Goal: Task Accomplishment & Management: Manage account settings

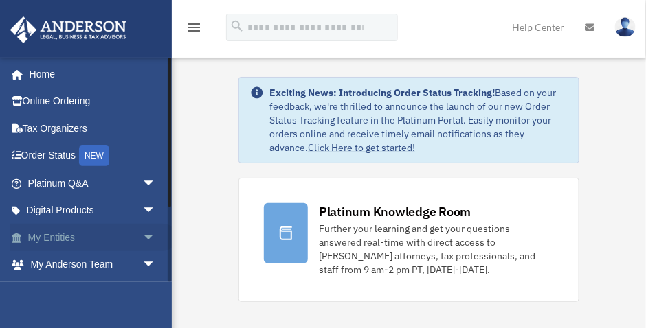
click at [143, 234] on span "arrow_drop_down" at bounding box center [155, 238] width 27 height 28
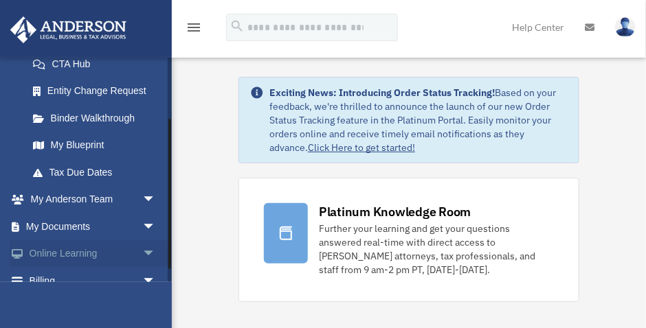
scroll to position [240, 0]
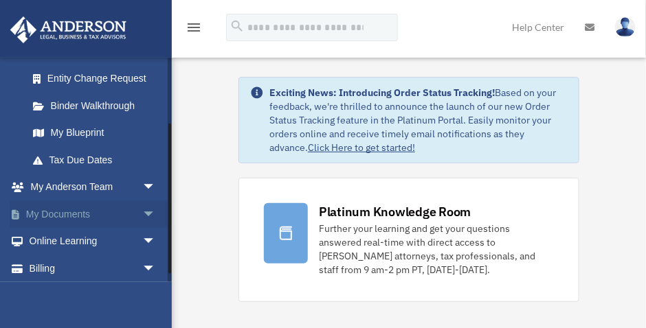
click at [146, 209] on span "arrow_drop_down" at bounding box center [155, 215] width 27 height 28
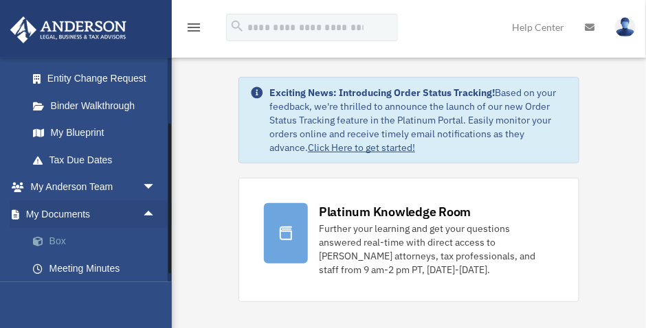
click at [58, 238] on link "Box" at bounding box center [97, 241] width 157 height 27
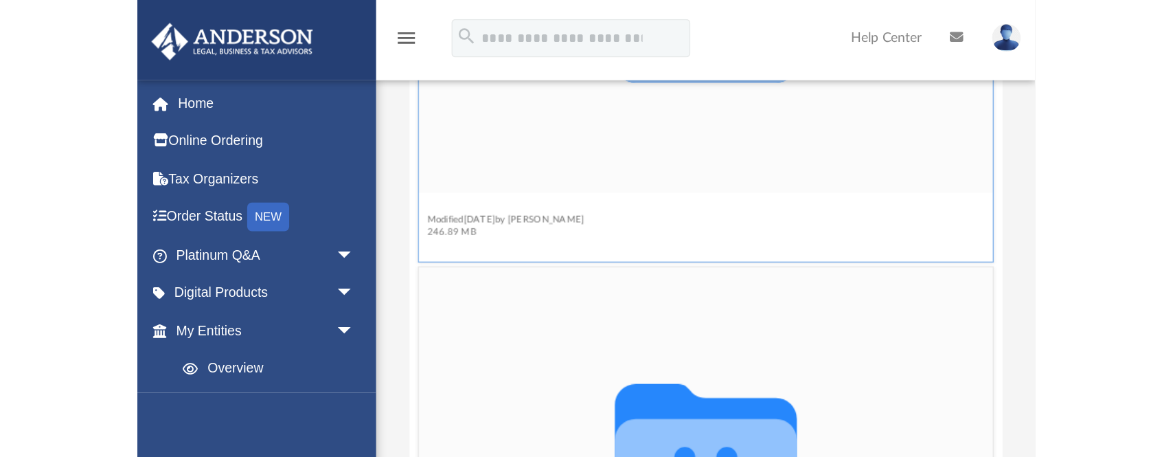
scroll to position [332, 0]
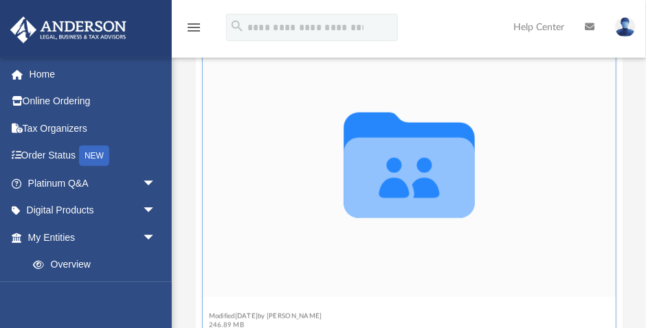
click at [218, 150] on figure "Collaborated Folder Law Modified [DATE] by [PERSON_NAME] 246.89 MB" at bounding box center [408, 182] width 413 height 306
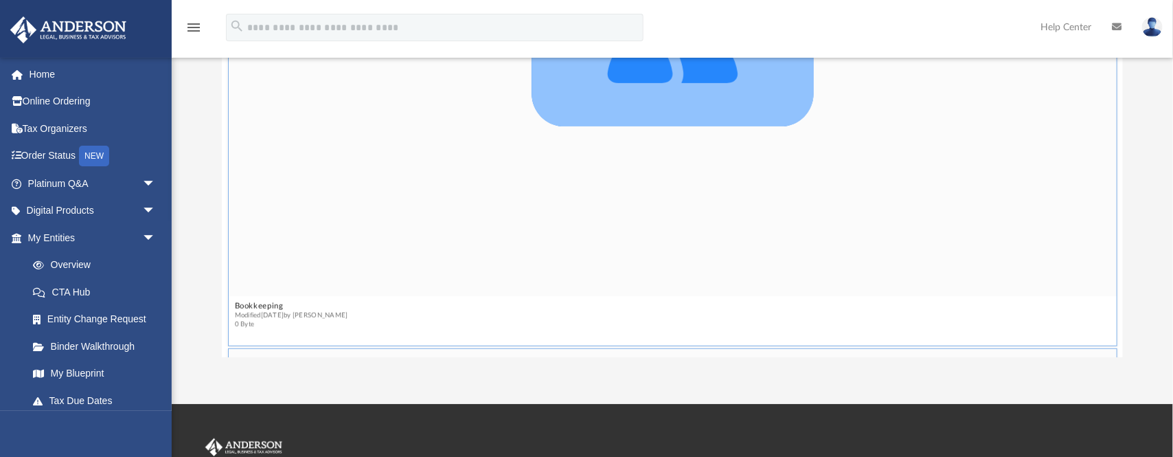
scroll to position [0, 0]
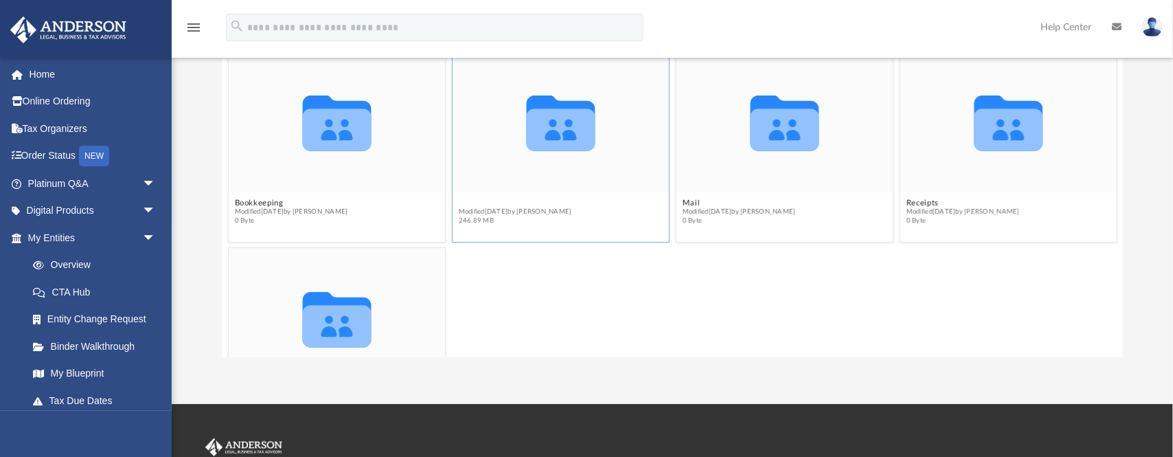
click at [470, 202] on button "Law" at bounding box center [514, 202] width 113 height 9
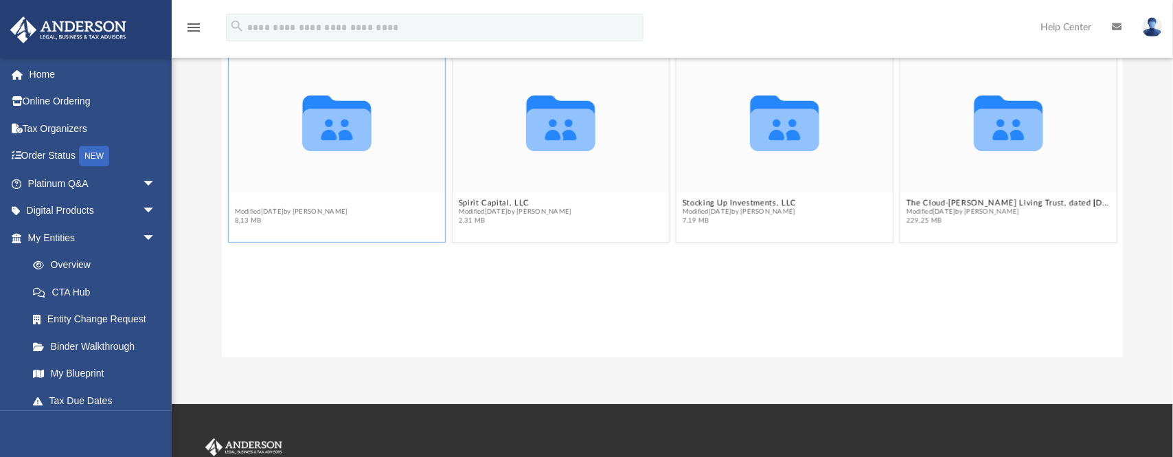
click at [277, 203] on button "Integrity Equity, LLC" at bounding box center [290, 202] width 113 height 9
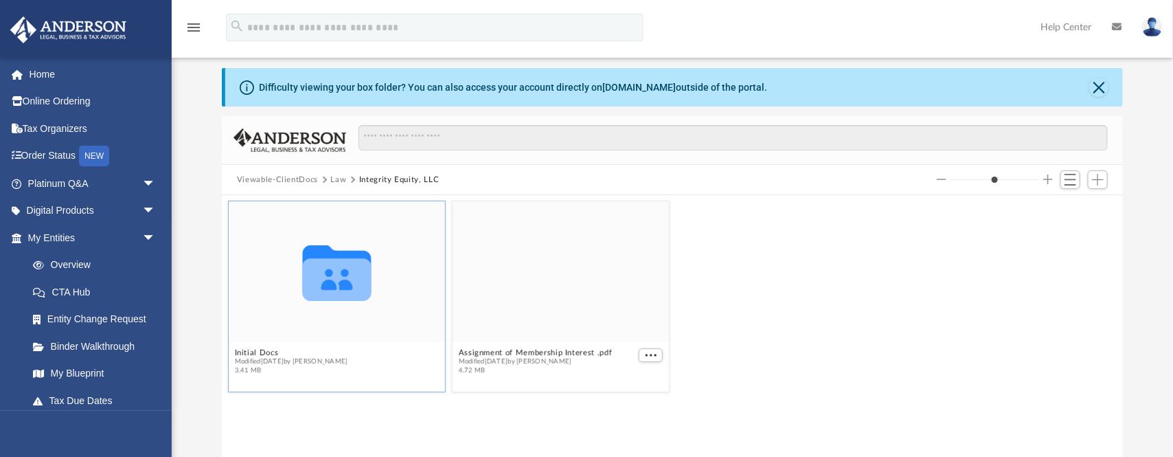
scroll to position [34, 0]
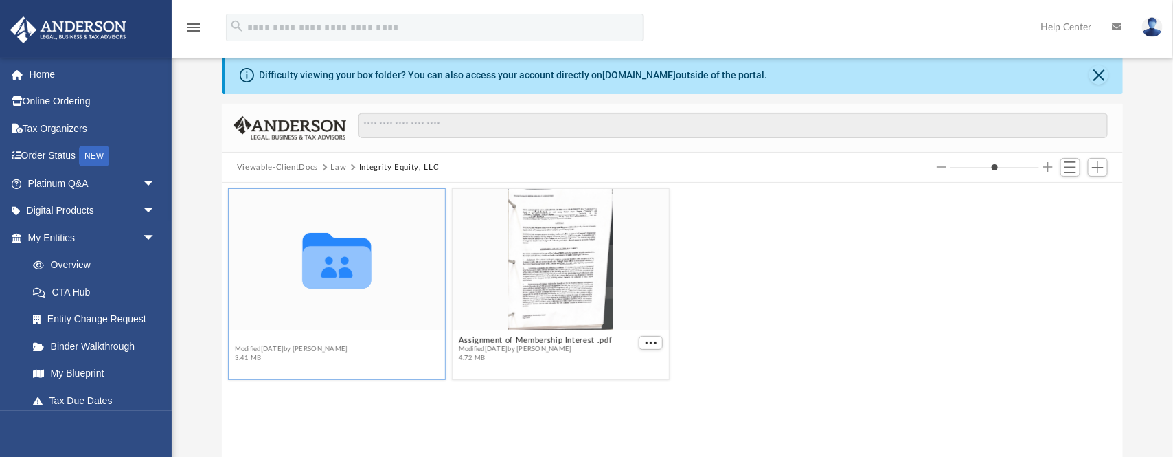
click at [258, 328] on button "Initial Docs" at bounding box center [290, 339] width 113 height 9
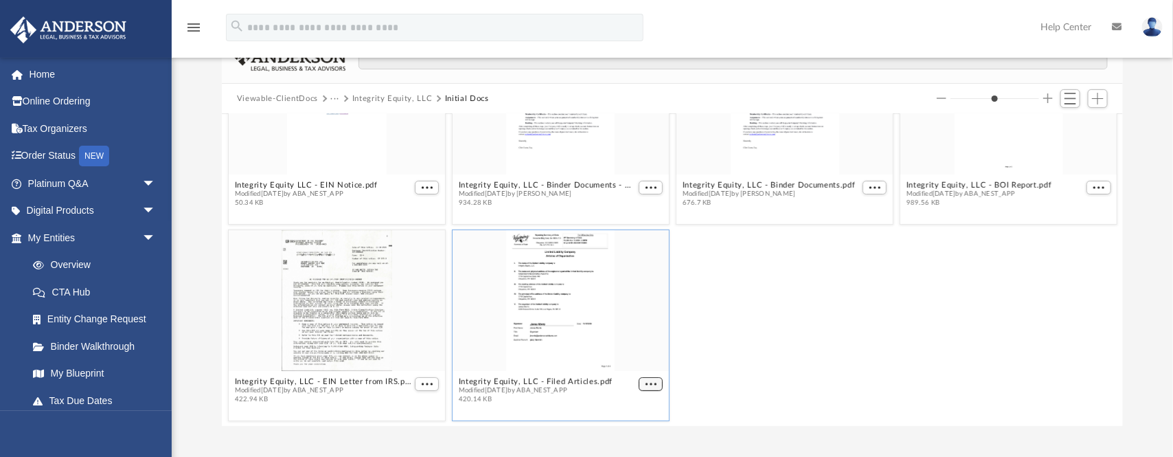
scroll to position [80, 0]
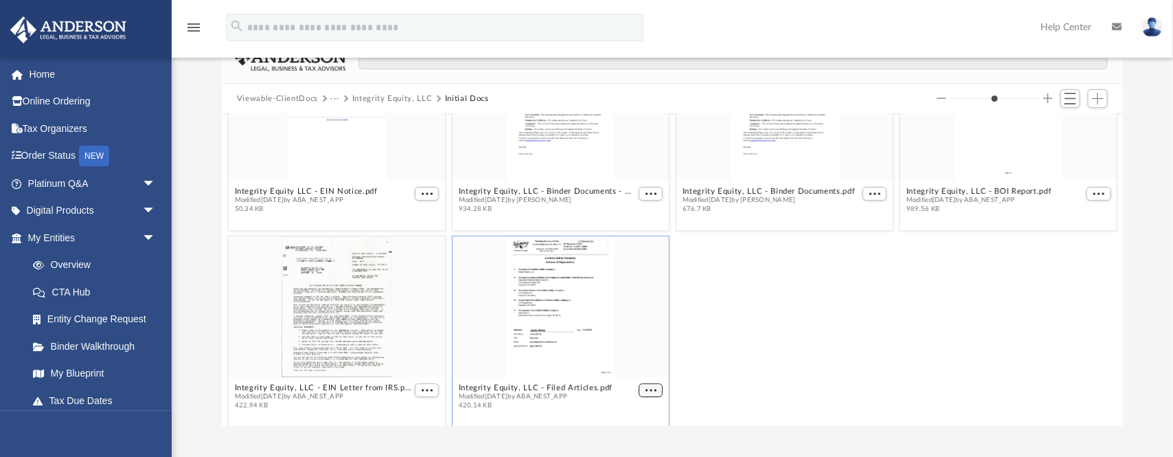
click at [645, 328] on figcaption "Integrity Equity, LLC - Filed Articles.pdf Modified [DATE] by ABA_NEST_APP 420.…" at bounding box center [561, 396] width 216 height 36
click at [645, 328] on span "More options" at bounding box center [651, 390] width 11 height 7
click at [638, 328] on li "Download" at bounding box center [632, 363] width 40 height 14
click at [316, 319] on div "grid" at bounding box center [337, 306] width 216 height 141
click at [422, 328] on span "More options" at bounding box center [426, 390] width 11 height 7
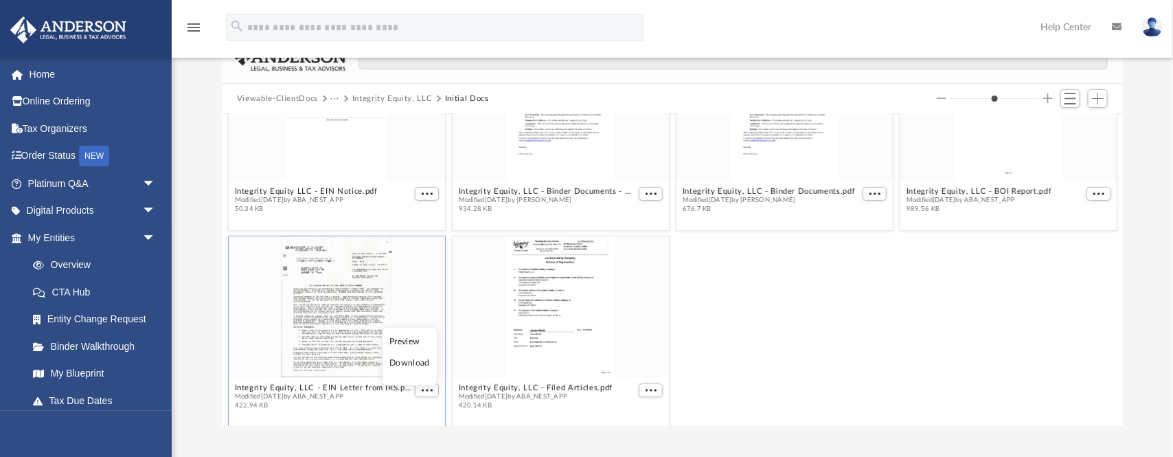
click at [409, 328] on li "Preview" at bounding box center [409, 341] width 40 height 14
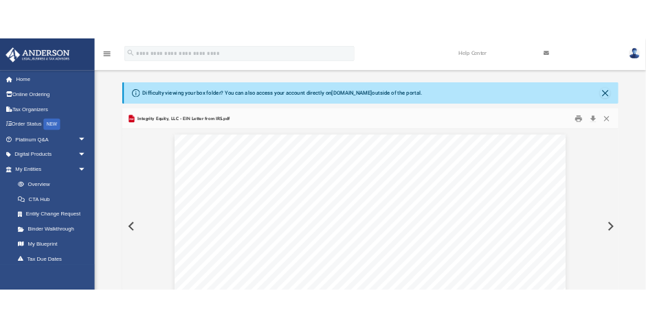
scroll to position [0, 0]
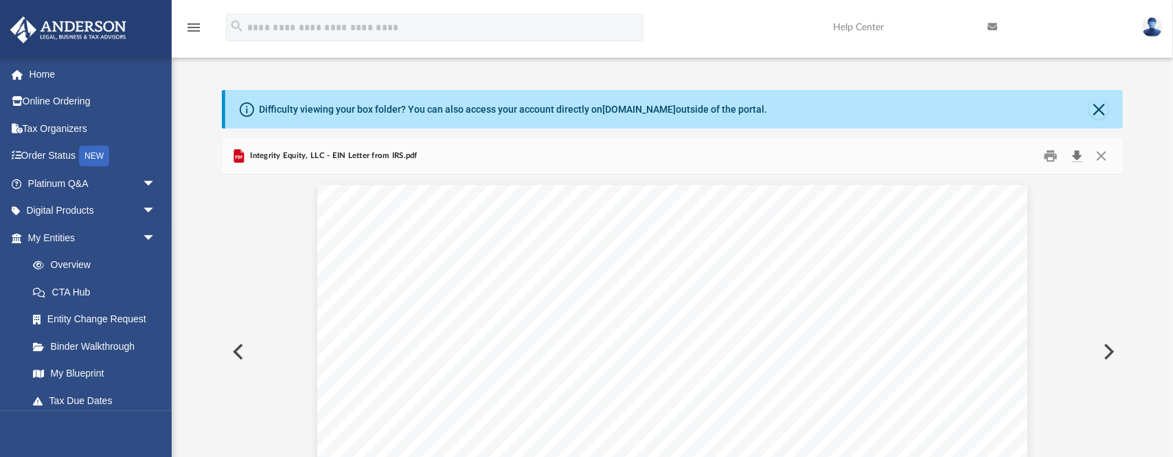
click at [645, 157] on button "Download" at bounding box center [1077, 156] width 25 height 21
drag, startPoint x: 1108, startPoint y: 152, endPoint x: 1102, endPoint y: 152, distance: 6.9
click at [645, 152] on button "Close" at bounding box center [1101, 156] width 25 height 21
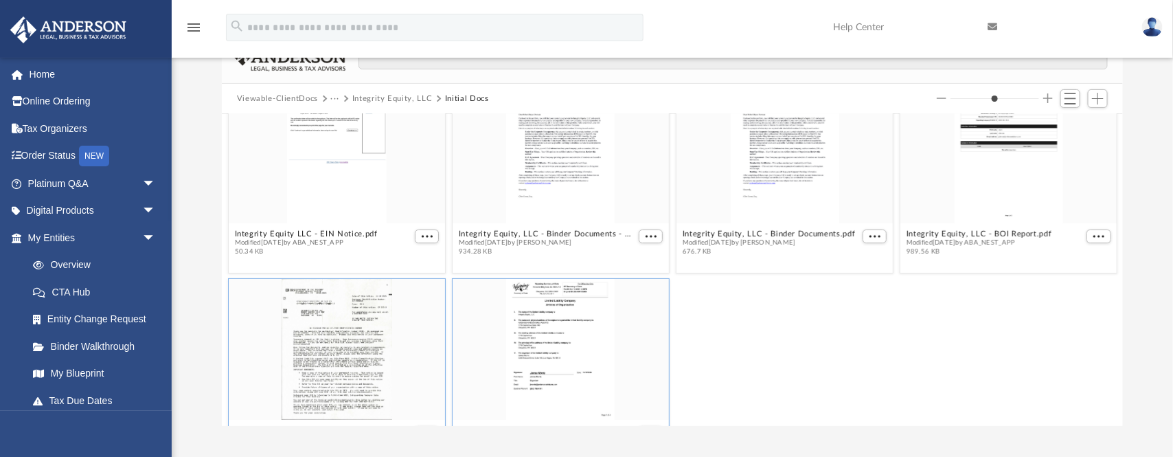
scroll to position [18, 0]
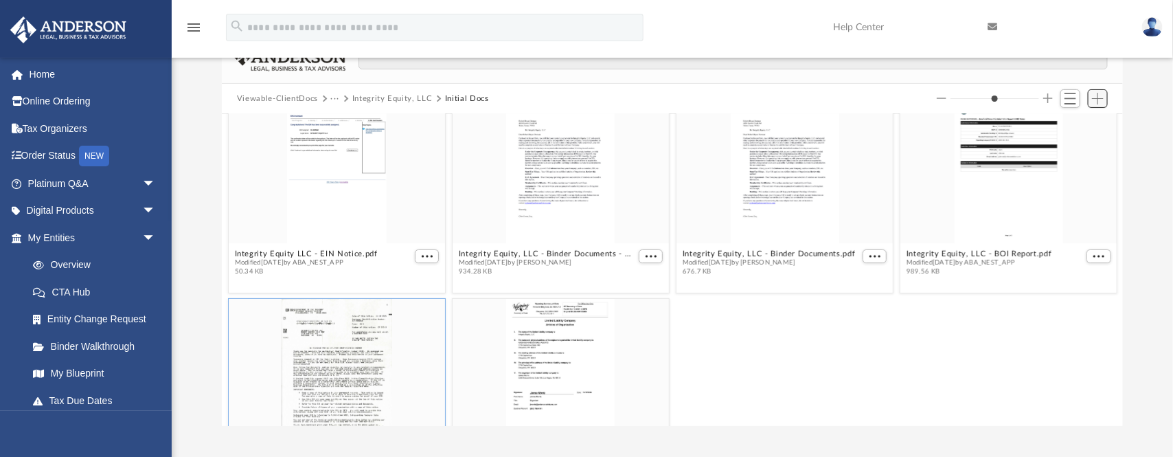
click at [645, 97] on span "Add" at bounding box center [1098, 99] width 12 height 12
click at [645, 126] on li "Upload" at bounding box center [1078, 125] width 44 height 14
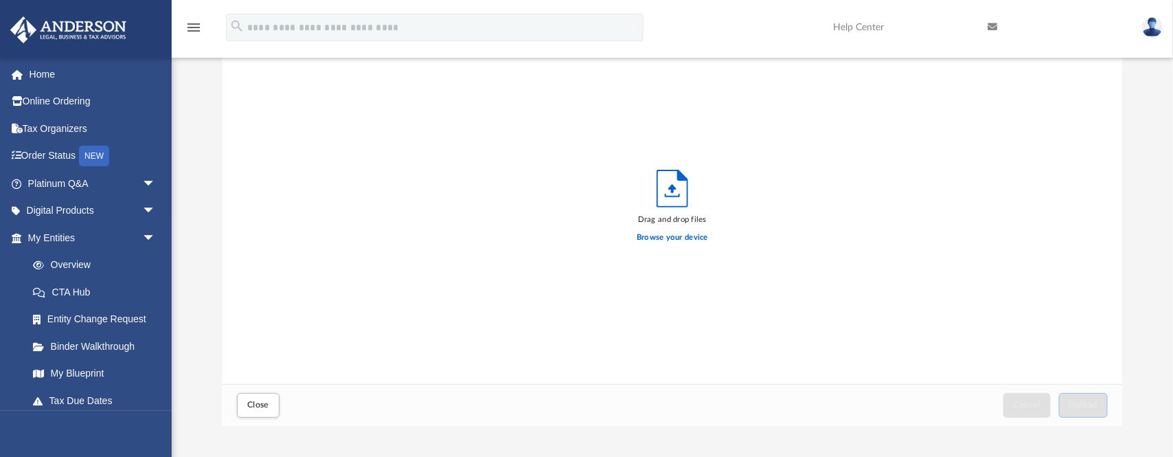
scroll to position [343, 896]
click at [645, 236] on label "Browse your device" at bounding box center [672, 237] width 71 height 12
click at [0, 0] on input "Browse your device" at bounding box center [0, 0] width 0 height 0
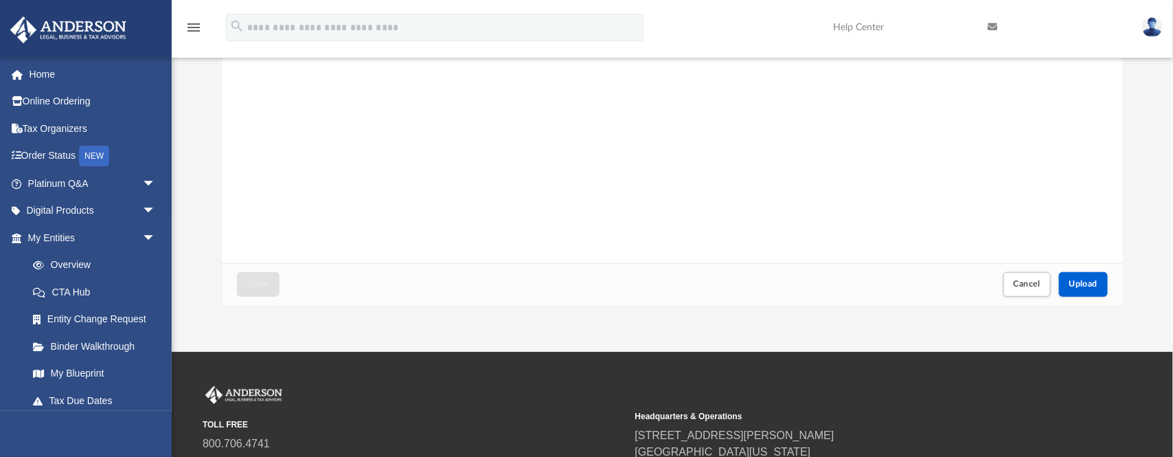
scroll to position [240, 0]
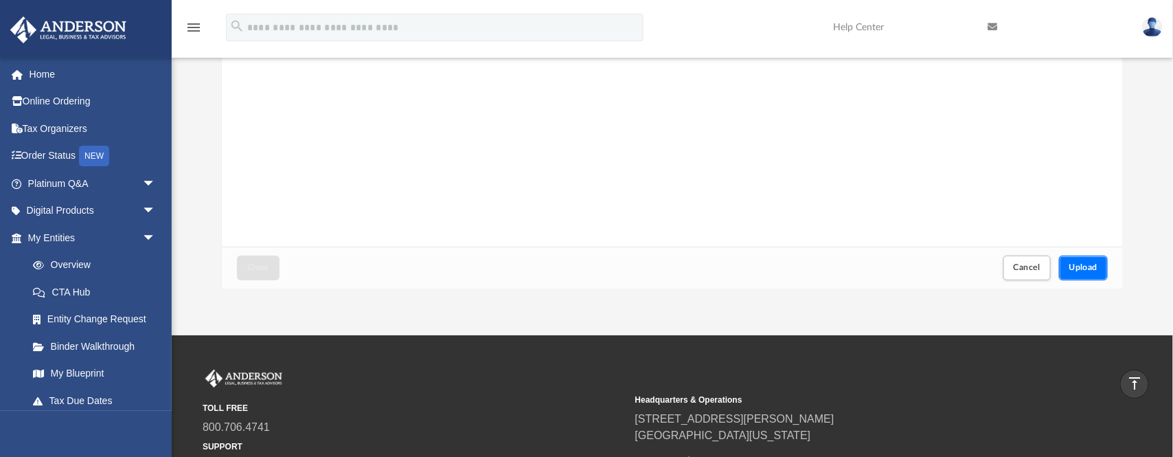
click at [645, 270] on span "Upload" at bounding box center [1083, 267] width 29 height 8
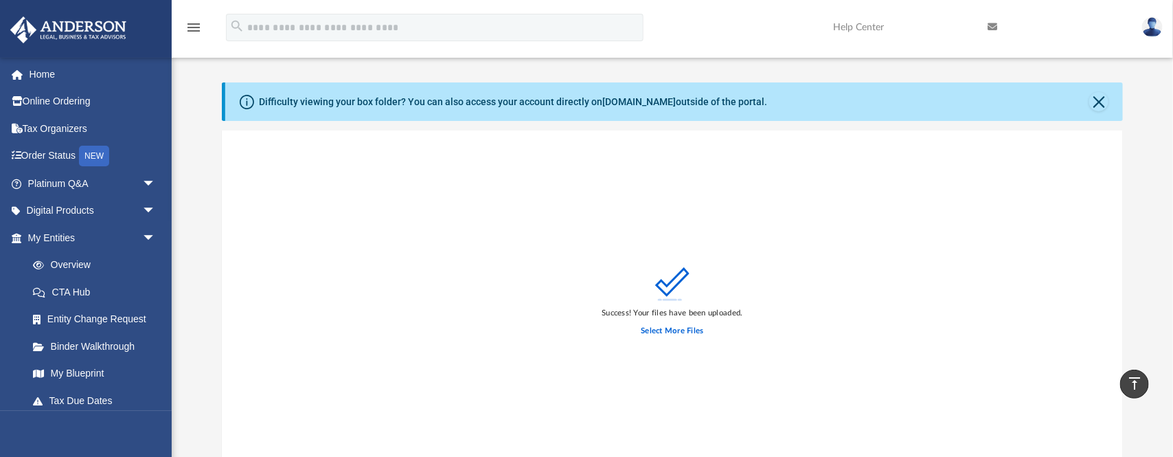
scroll to position [0, 0]
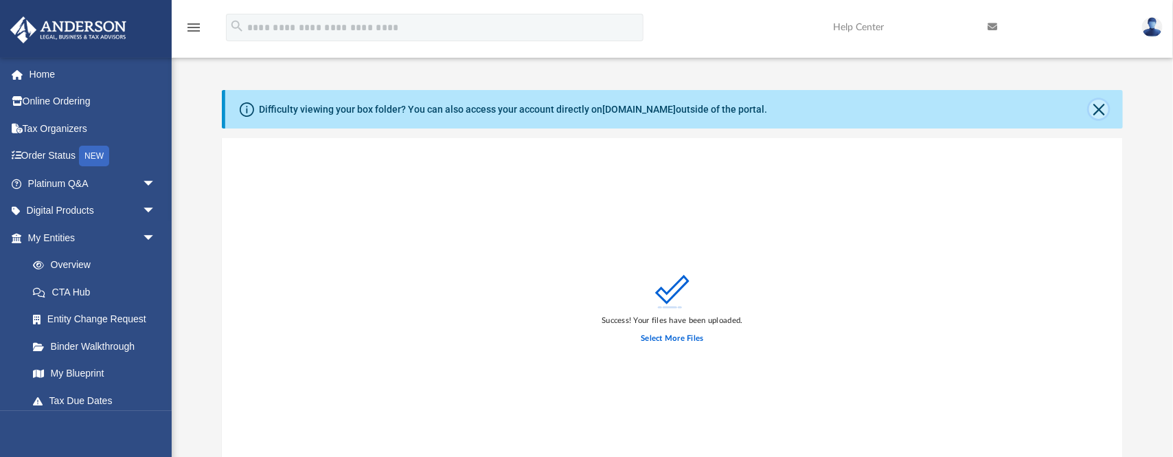
click at [645, 109] on button "Close" at bounding box center [1098, 109] width 19 height 19
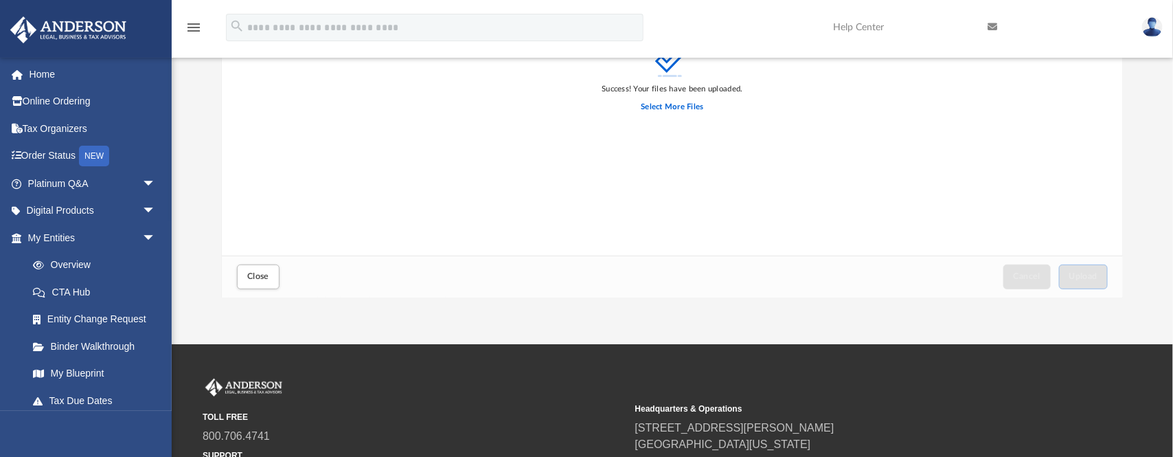
scroll to position [206, 0]
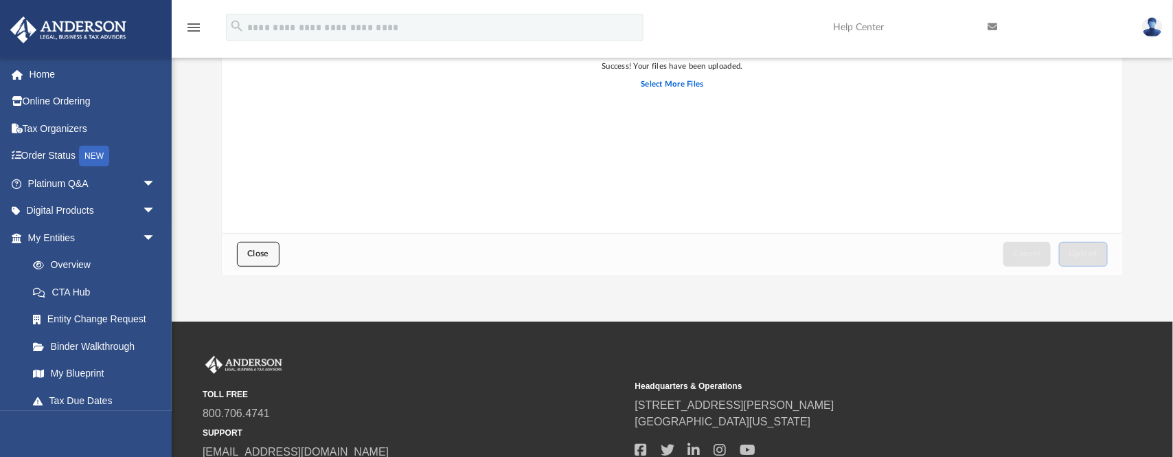
click at [262, 251] on span "Close" at bounding box center [258, 253] width 22 height 8
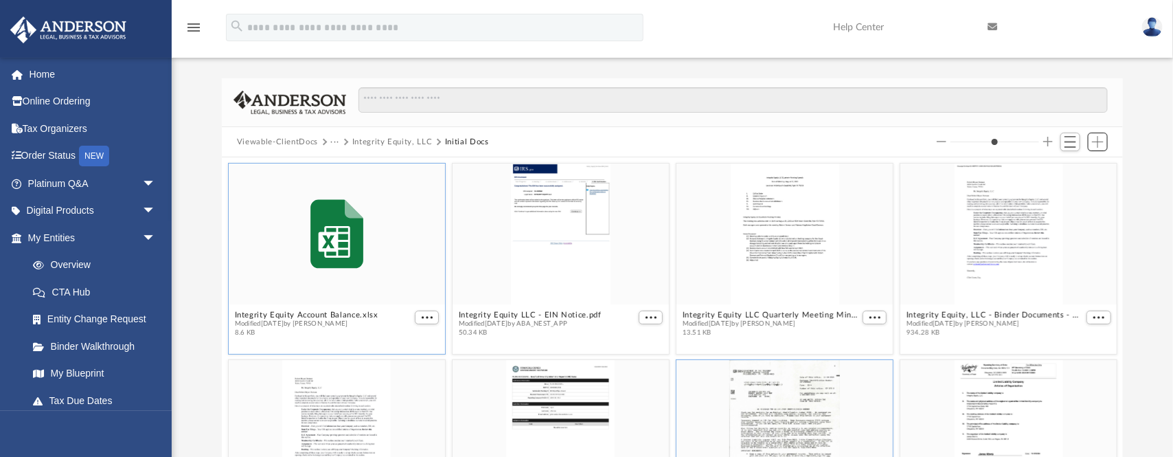
scroll to position [0, 0]
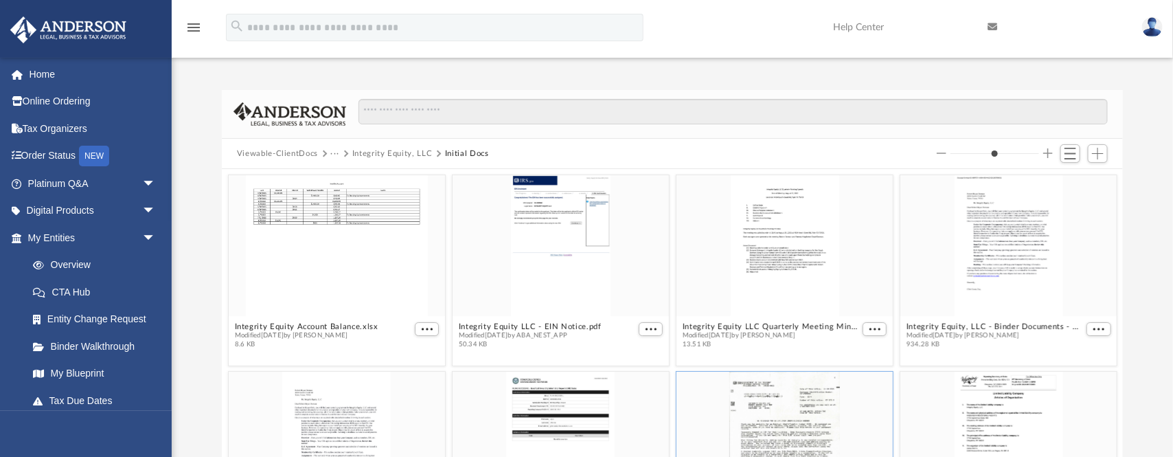
click at [343, 153] on span at bounding box center [344, 153] width 7 height 7
click at [334, 153] on button "···" at bounding box center [335, 154] width 9 height 12
click at [341, 177] on li "Law" at bounding box center [346, 177] width 16 height 14
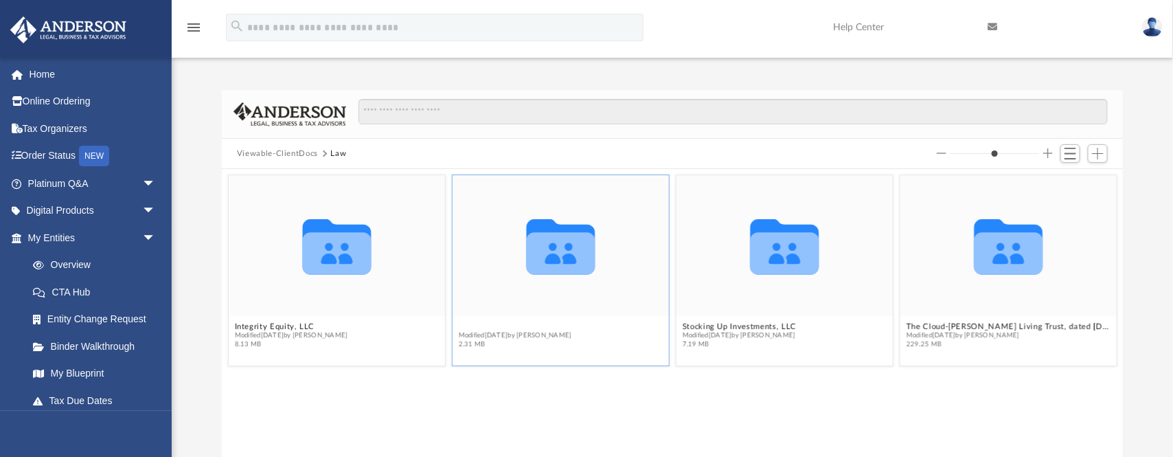
click at [501, 324] on button "Spirit Capital, LLC" at bounding box center [514, 325] width 113 height 9
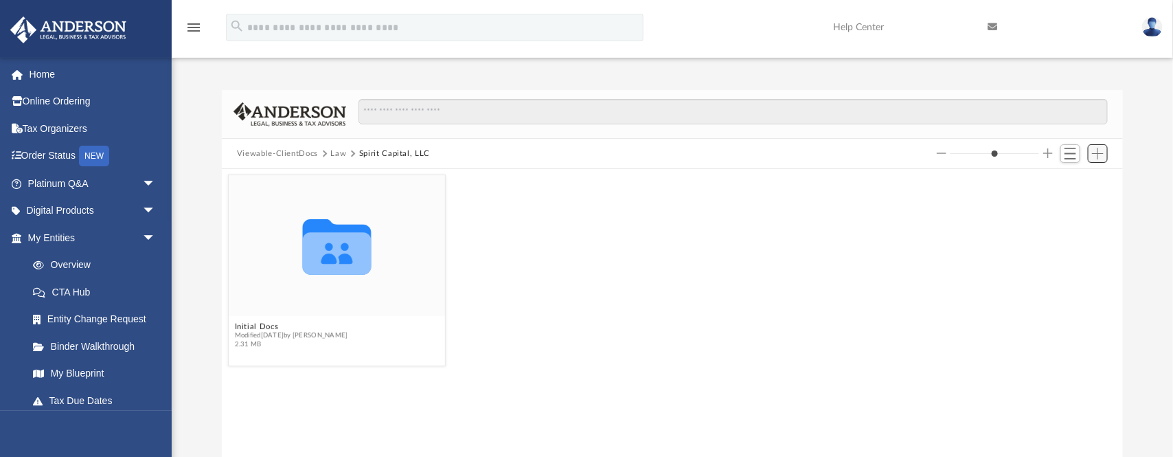
click at [645, 148] on span "Add" at bounding box center [1098, 154] width 12 height 12
click at [645, 180] on li "Upload" at bounding box center [1078, 180] width 44 height 14
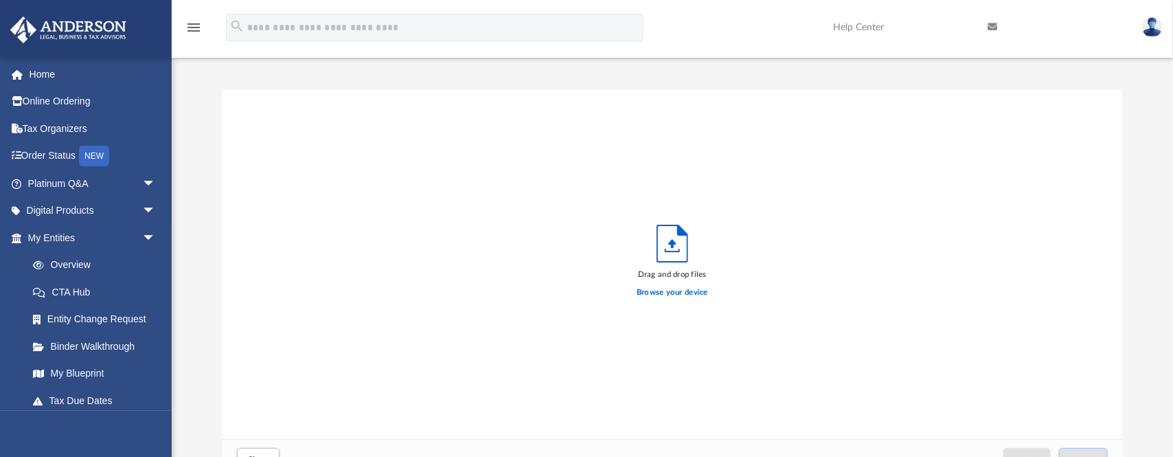
scroll to position [343, 896]
click at [645, 294] on label "Browse your device" at bounding box center [672, 292] width 71 height 12
click at [0, 0] on input "Browse your device" at bounding box center [0, 0] width 0 height 0
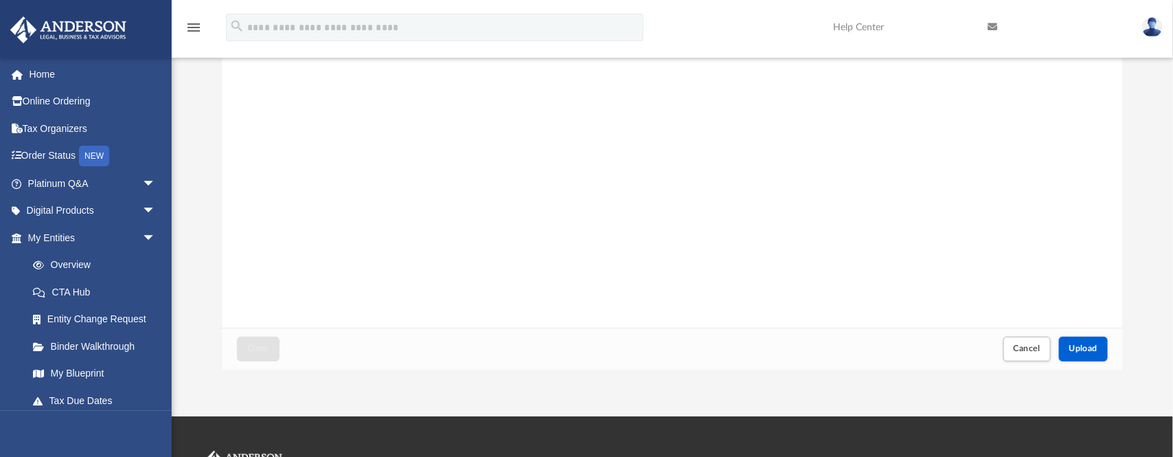
scroll to position [206, 0]
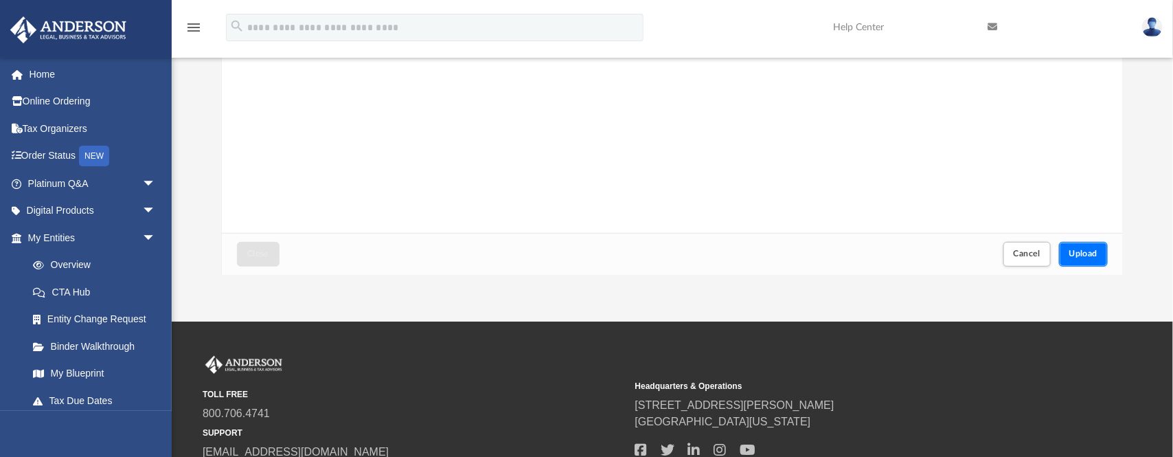
click at [645, 254] on span "Upload" at bounding box center [1083, 253] width 29 height 8
click at [255, 253] on span "Close" at bounding box center [258, 253] width 22 height 8
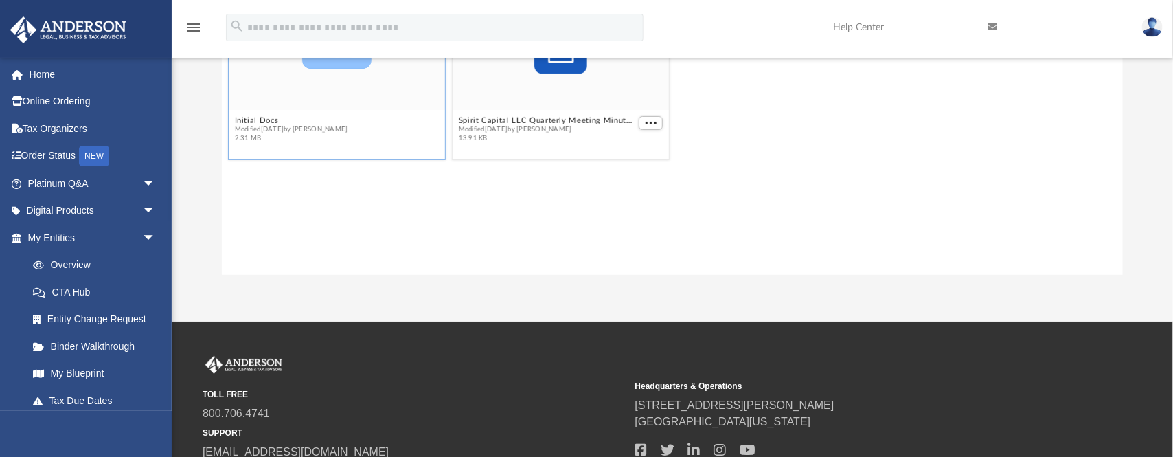
scroll to position [0, 0]
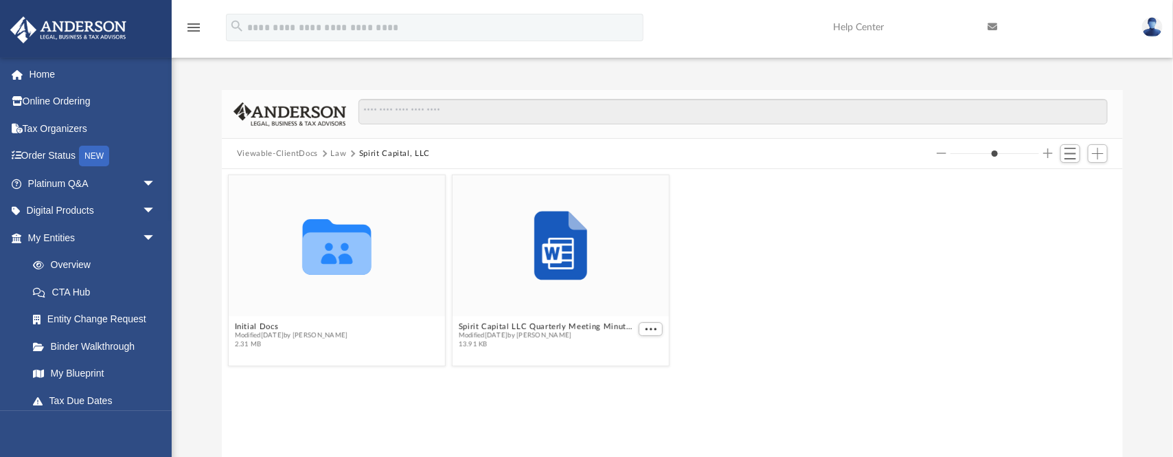
click at [336, 153] on button "Law" at bounding box center [339, 154] width 16 height 12
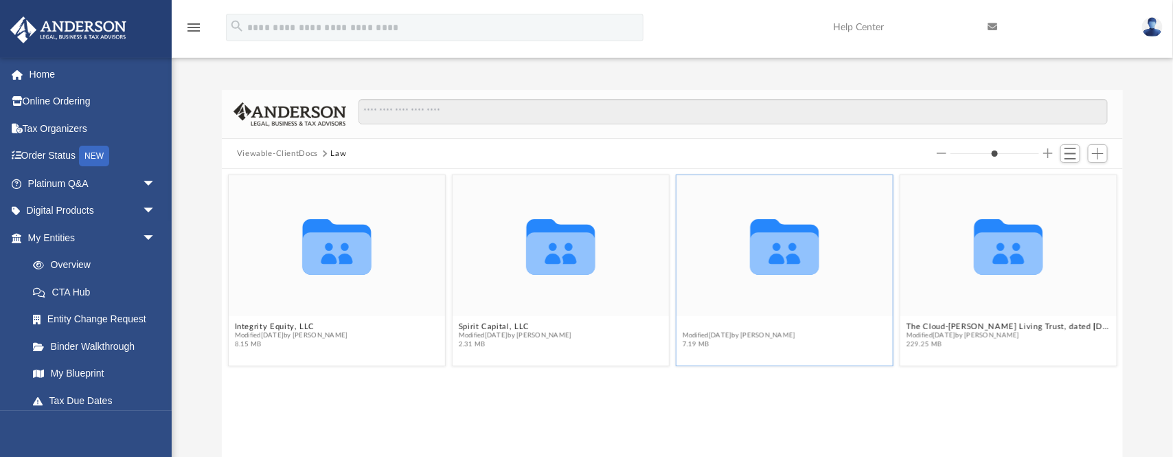
click at [645, 324] on button "Stocking Up Investments, LLC" at bounding box center [740, 325] width 114 height 9
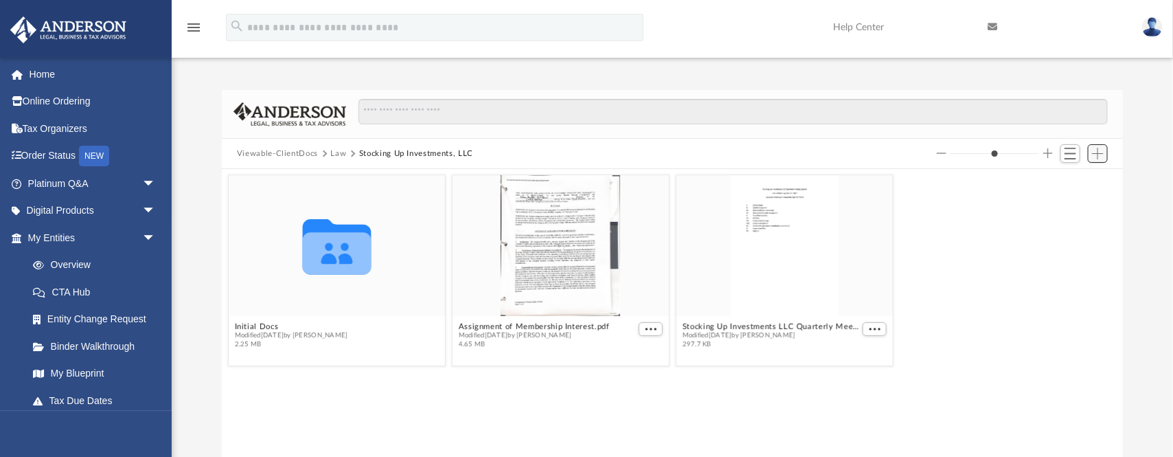
click at [645, 148] on span "Add" at bounding box center [1098, 154] width 12 height 12
click at [645, 178] on li "Upload" at bounding box center [1078, 180] width 44 height 14
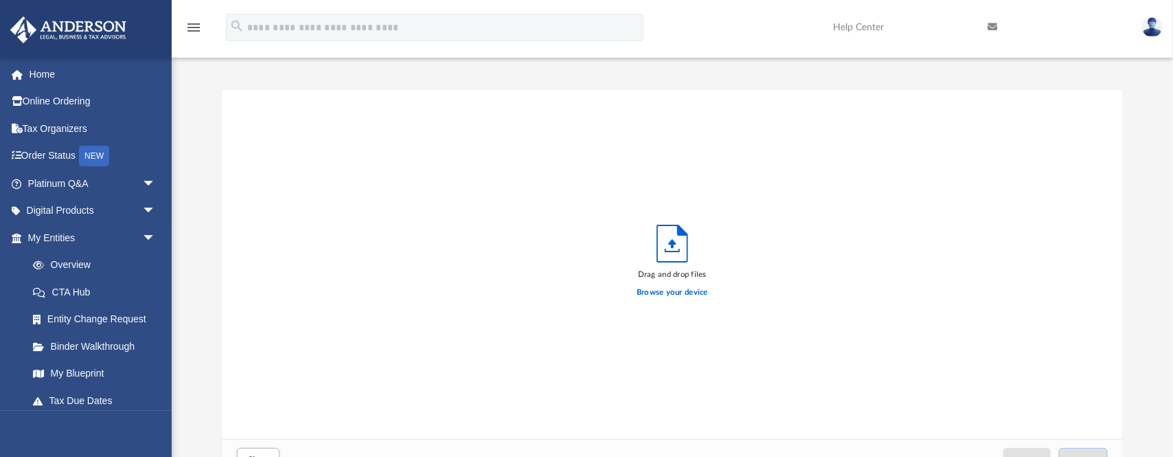
scroll to position [343, 896]
click at [645, 291] on label "Browse your device" at bounding box center [672, 292] width 71 height 12
click at [0, 0] on input "Browse your device" at bounding box center [0, 0] width 0 height 0
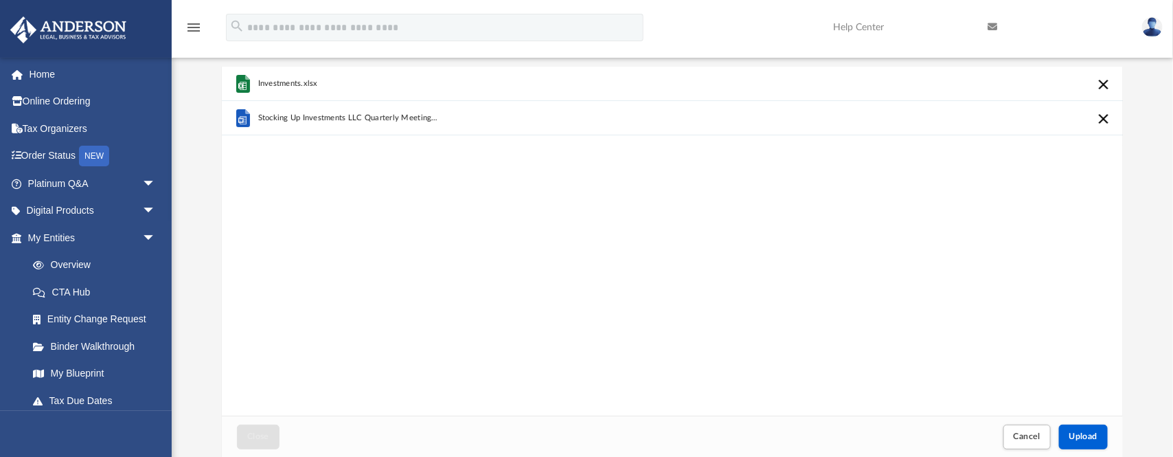
scroll to position [206, 0]
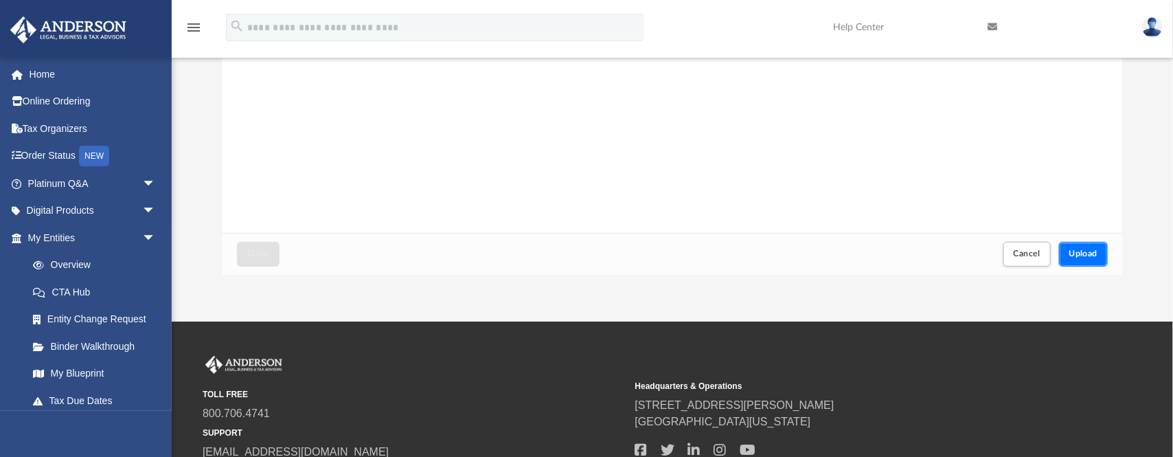
click at [645, 251] on span "Upload" at bounding box center [1083, 253] width 29 height 8
click at [260, 252] on span "Close" at bounding box center [258, 253] width 22 height 8
